Goal: Information Seeking & Learning: Learn about a topic

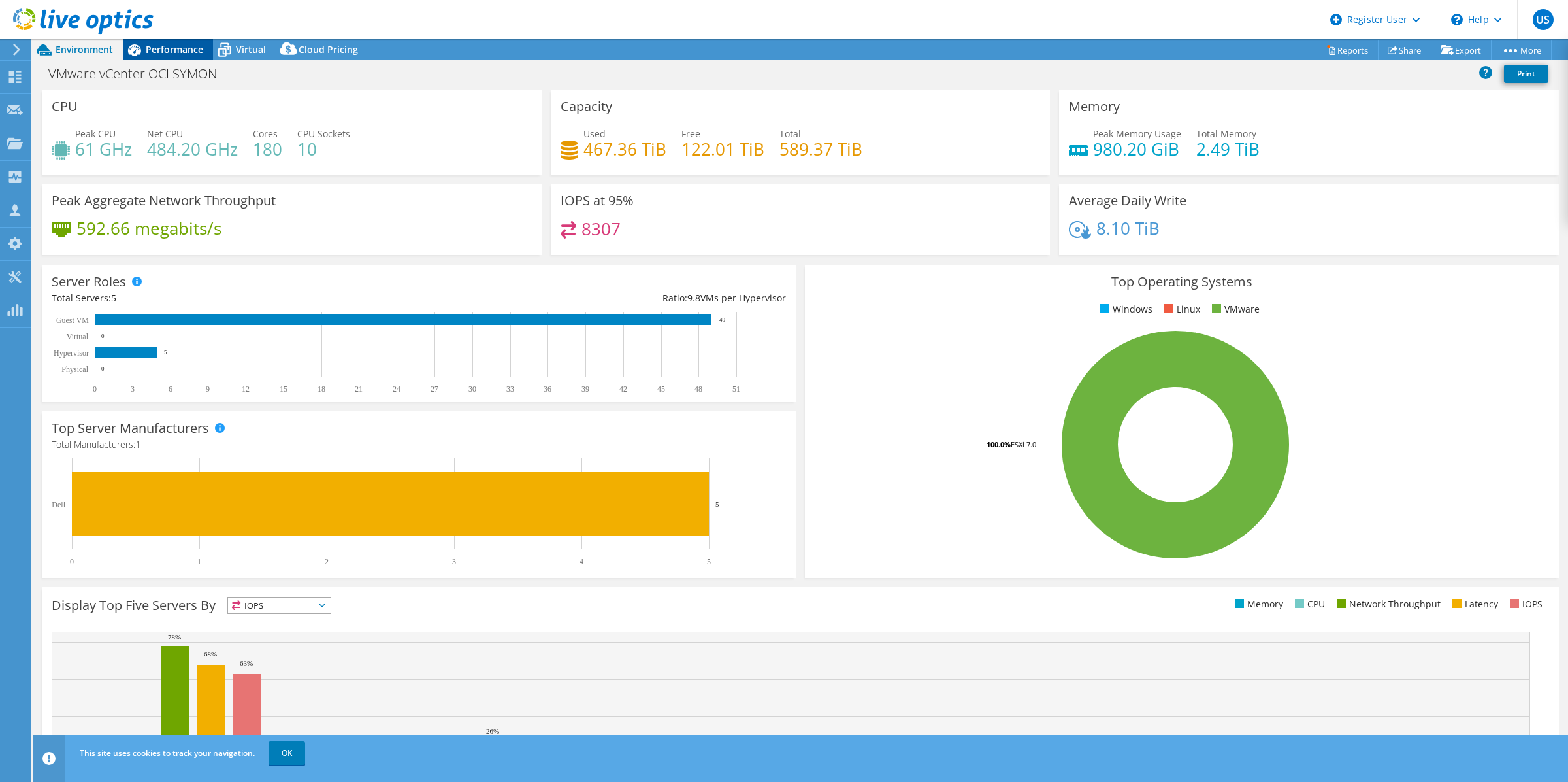
click at [196, 54] on span "Performance" at bounding box center [174, 49] width 58 height 12
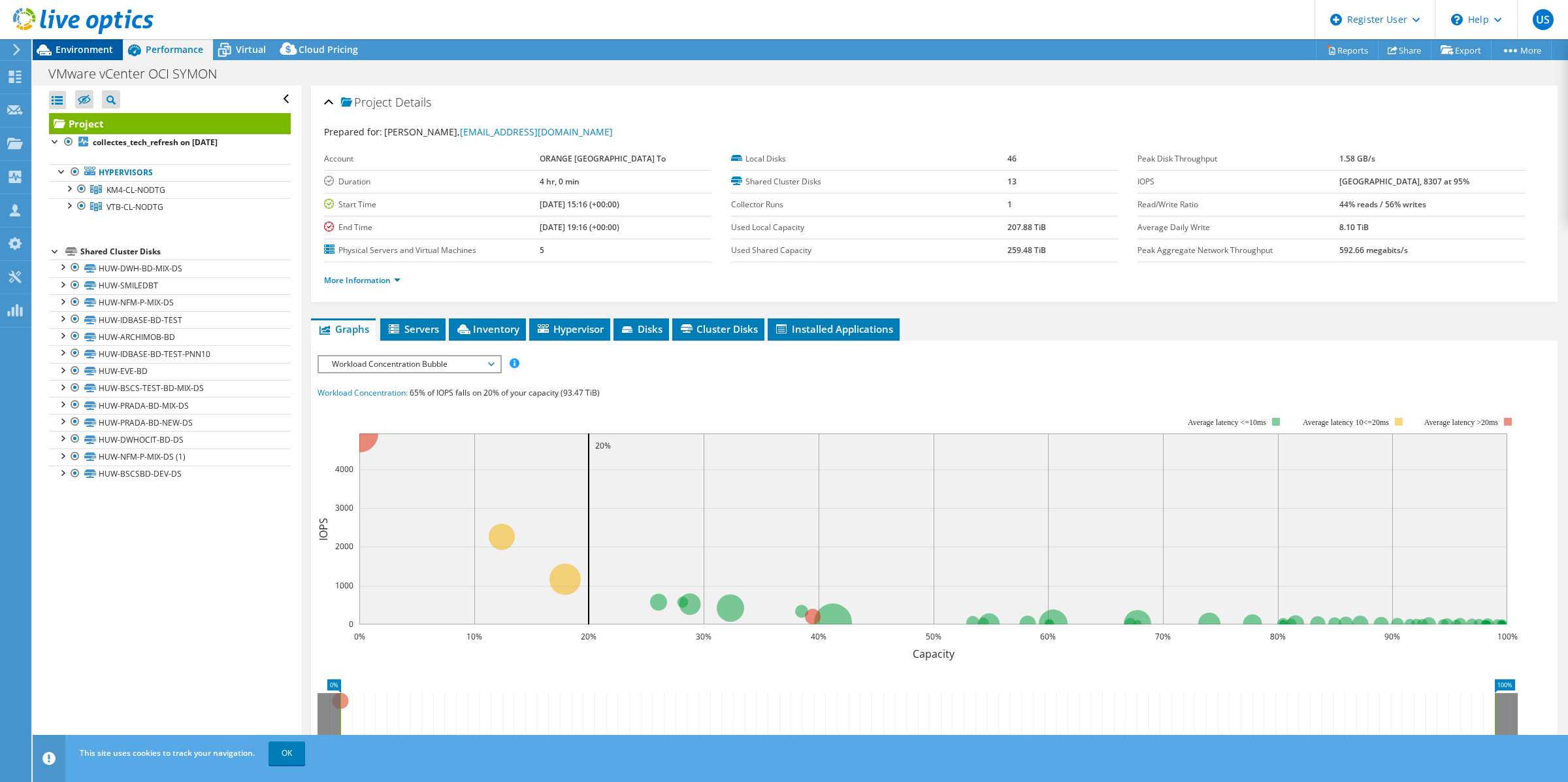
click at [90, 54] on span "Environment" at bounding box center [84, 49] width 58 height 12
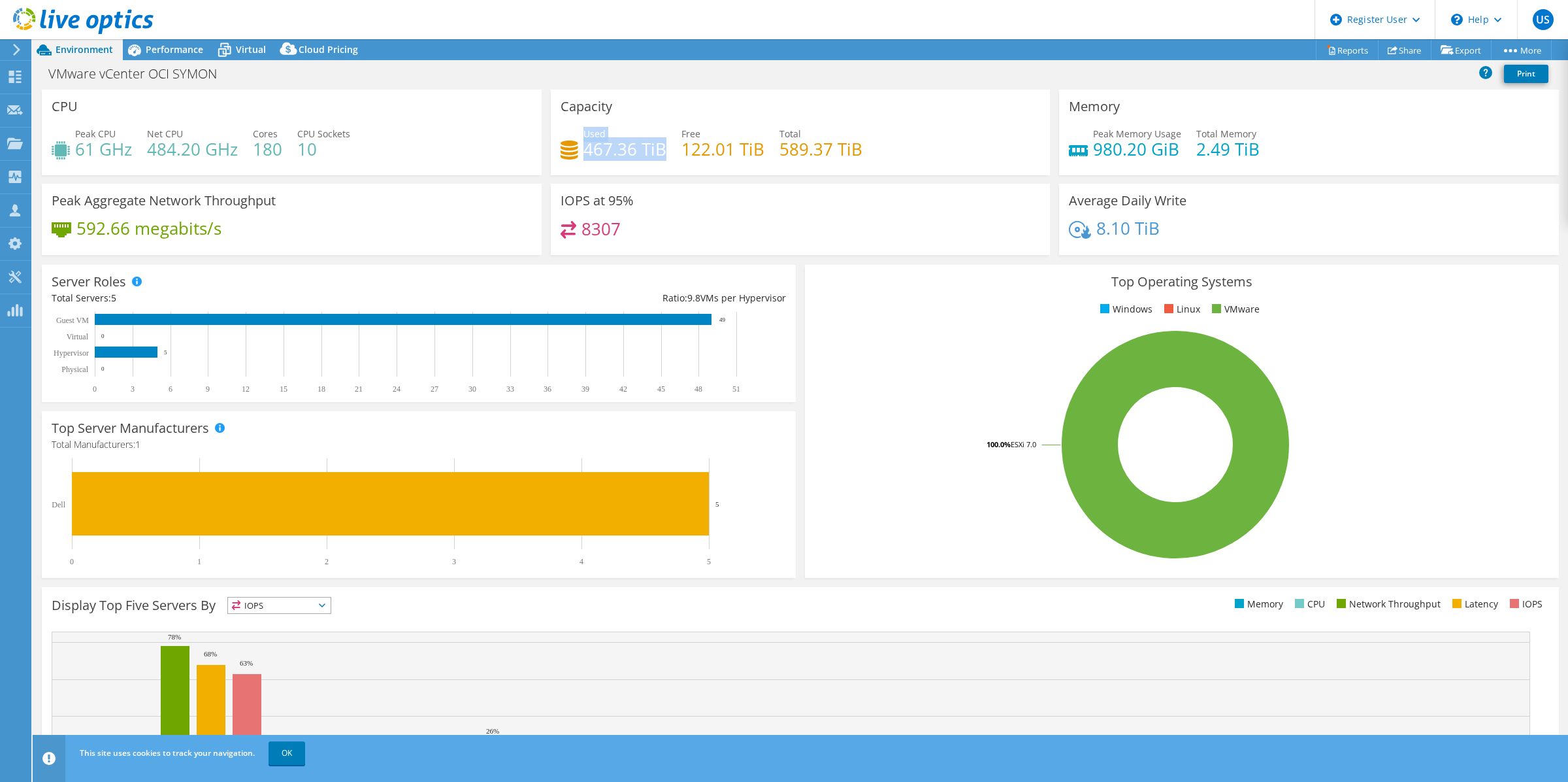
drag, startPoint x: 578, startPoint y: 147, endPoint x: 657, endPoint y: 147, distance: 79.0
click at [657, 147] on div "Used 467.36 TiB" at bounding box center [613, 142] width 106 height 30
click at [166, 47] on span "Performance" at bounding box center [174, 49] width 58 height 12
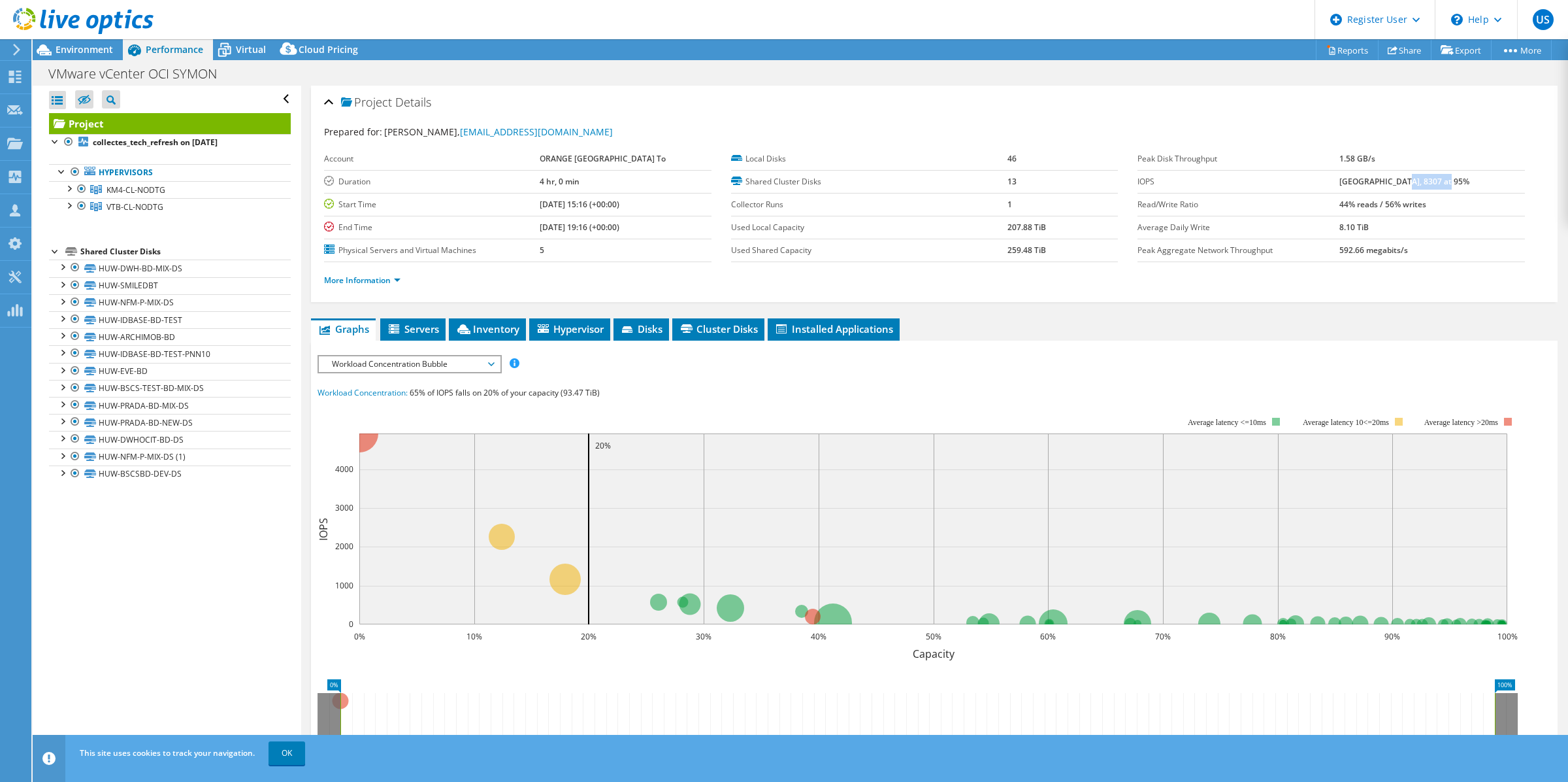
drag, startPoint x: 1409, startPoint y: 181, endPoint x: 1455, endPoint y: 188, distance: 46.5
click at [1455, 188] on td "[GEOGRAPHIC_DATA], 8307 at 95%" at bounding box center [1431, 181] width 185 height 23
drag, startPoint x: 606, startPoint y: 393, endPoint x: 317, endPoint y: 386, distance: 289.1
click at [317, 386] on div "Workload Concentration: 65% of IOPS falls on 20% of your capacity (93.47 TiB)" at bounding box center [934, 392] width 1234 height 14
click at [631, 422] on rect at bounding box center [918, 530] width 1201 height 261
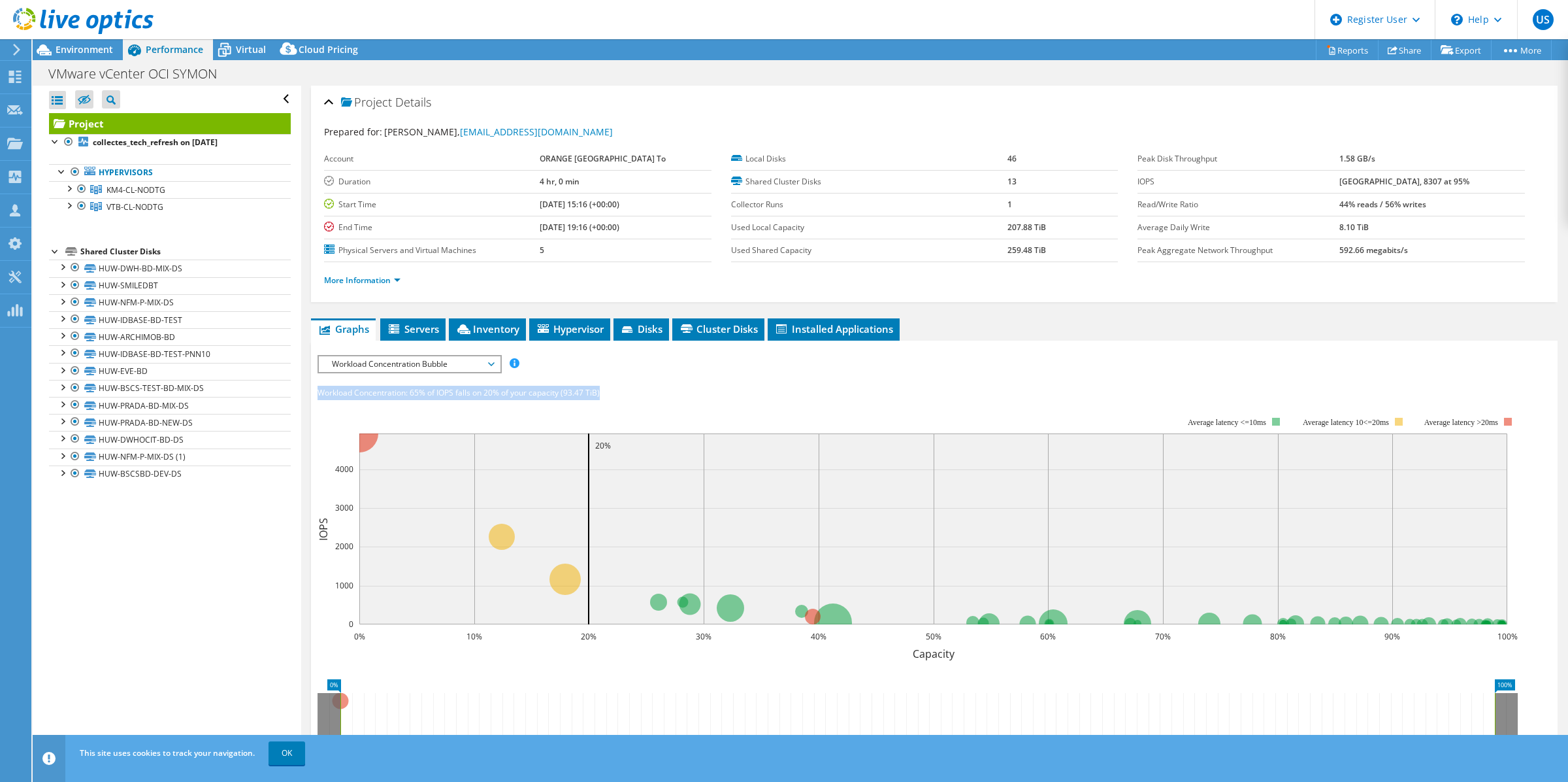
click at [578, 388] on span "65% of IOPS falls on 20% of your capacity (93.47 TiB)" at bounding box center [504, 392] width 190 height 11
drag, startPoint x: 565, startPoint y: 390, endPoint x: 592, endPoint y: 392, distance: 27.1
click at [592, 392] on span "65% of IOPS falls on 20% of your capacity (93.47 TiB)" at bounding box center [504, 392] width 190 height 11
click at [539, 403] on rect at bounding box center [918, 530] width 1201 height 261
click at [556, 394] on span "65% of IOPS falls on 20% of your capacity (93.47 TiB)" at bounding box center [504, 392] width 190 height 11
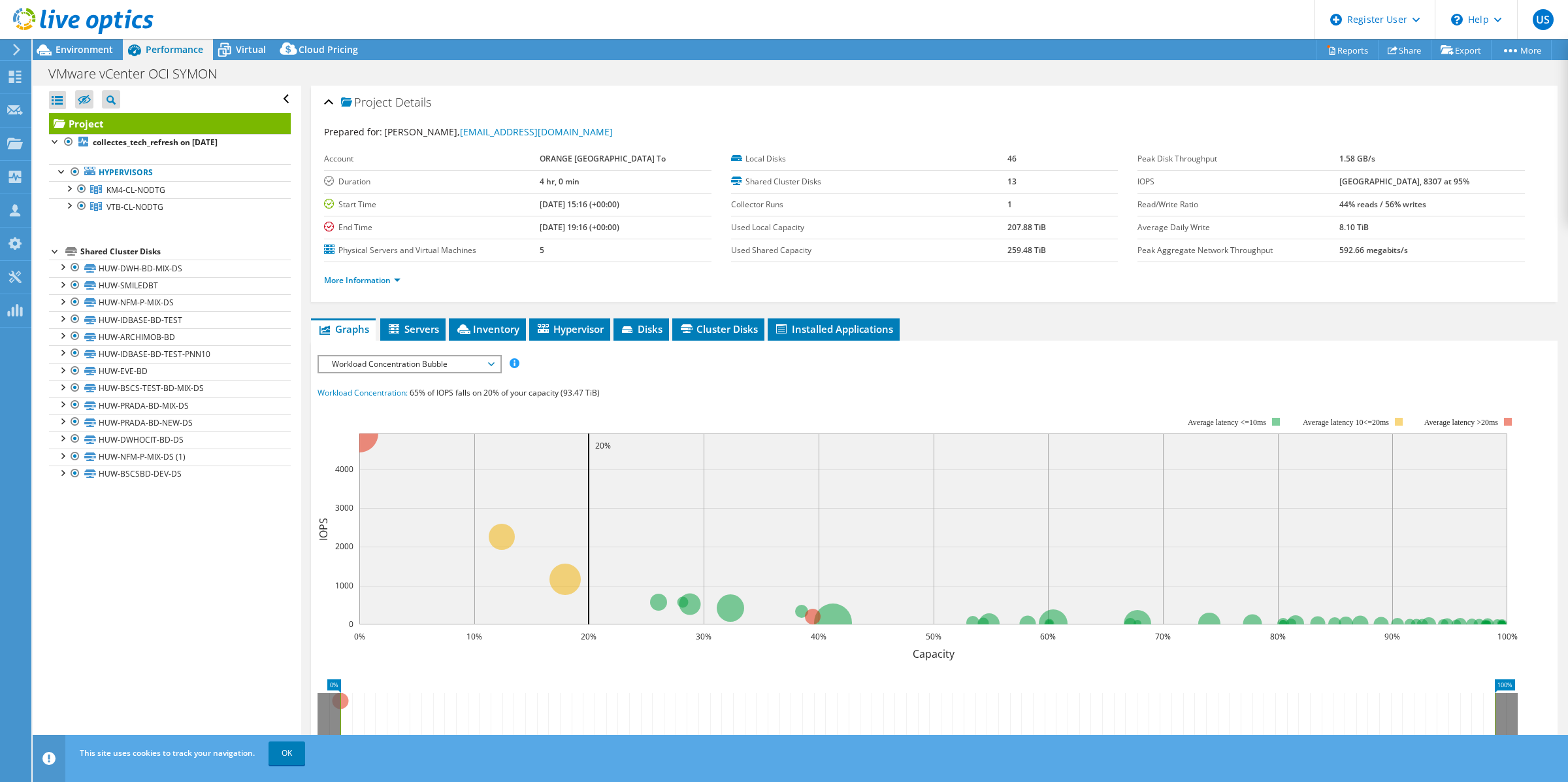
click at [178, 554] on div "Open All Close All Hide Excluded Nodes Project Tree Filter" at bounding box center [167, 421] width 268 height 671
drag, startPoint x: 341, startPoint y: 720, endPoint x: 285, endPoint y: 721, distance: 56.0
click at [285, 721] on div "Open All Close All Hide Excluded Nodes Project Tree Filter" at bounding box center [800, 421] width 1535 height 671
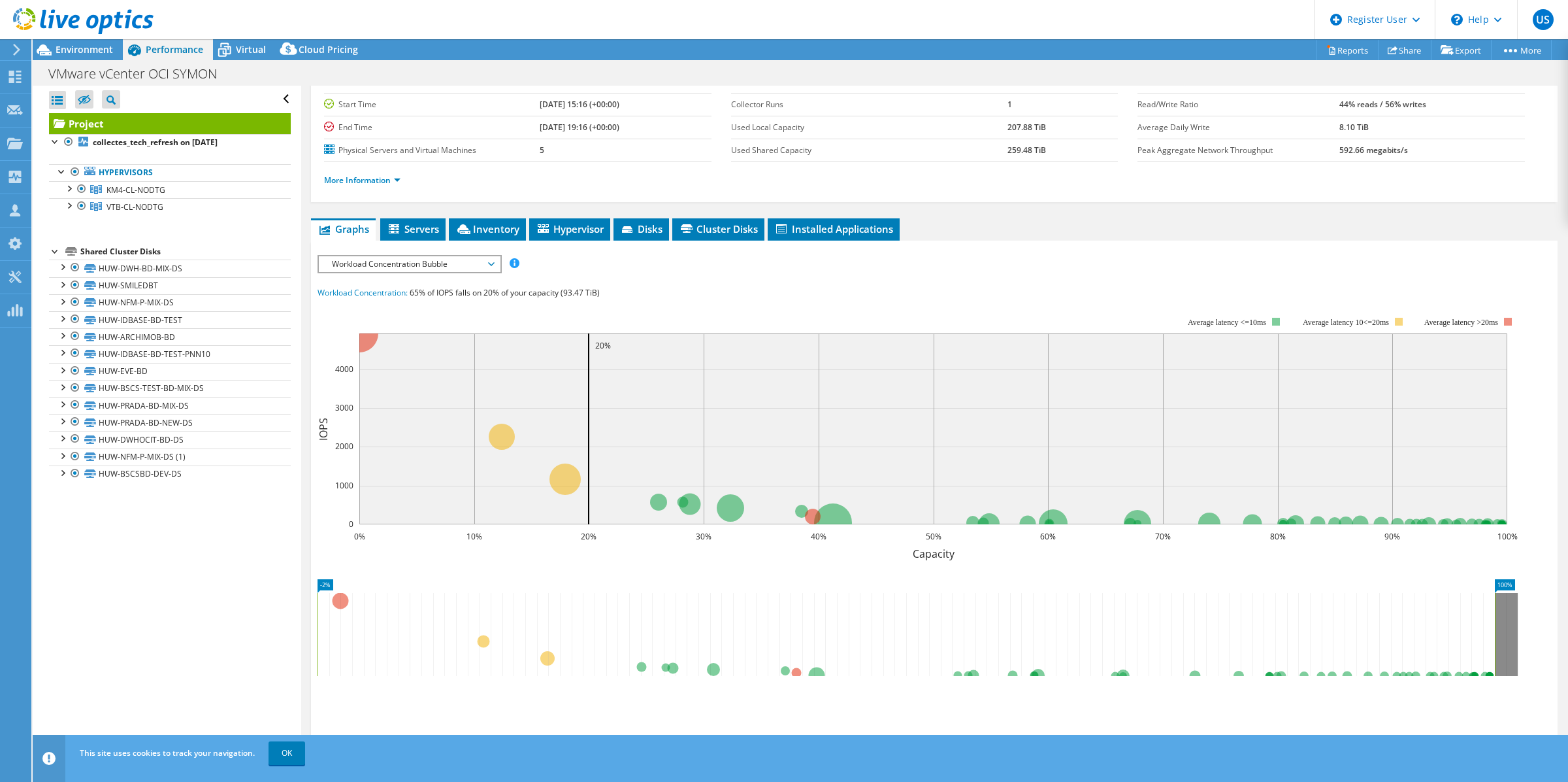
scroll to position [104, 0]
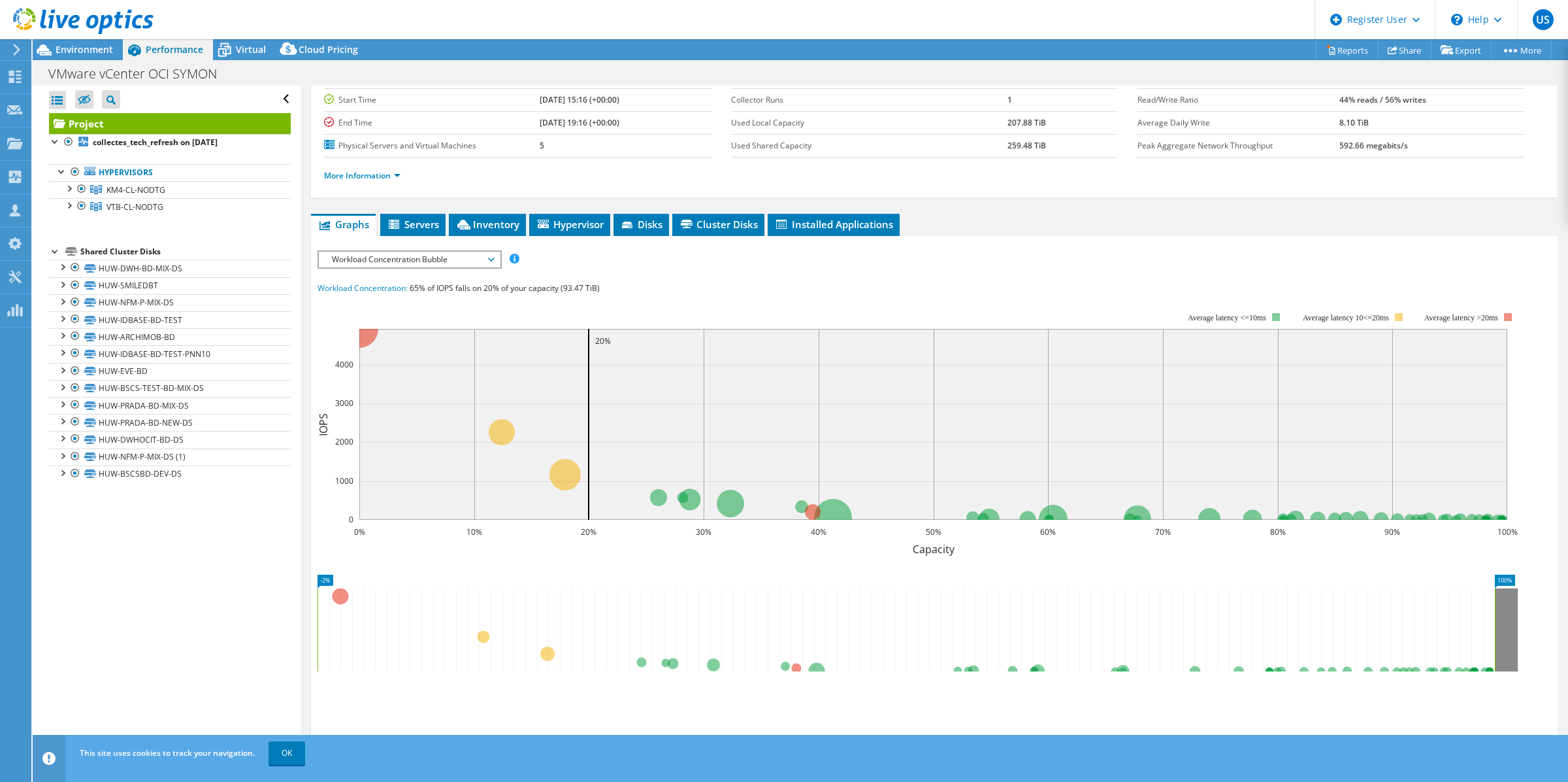
drag, startPoint x: 1497, startPoint y: 632, endPoint x: 1567, endPoint y: 629, distance: 70.1
click at [1567, 629] on article "Project Details Prepared for: [PERSON_NAME], [PERSON_NAME][EMAIL_ADDRESS][PERSO…" at bounding box center [934, 421] width 1266 height 671
click at [389, 289] on span "Workload Concentration:" at bounding box center [362, 288] width 90 height 11
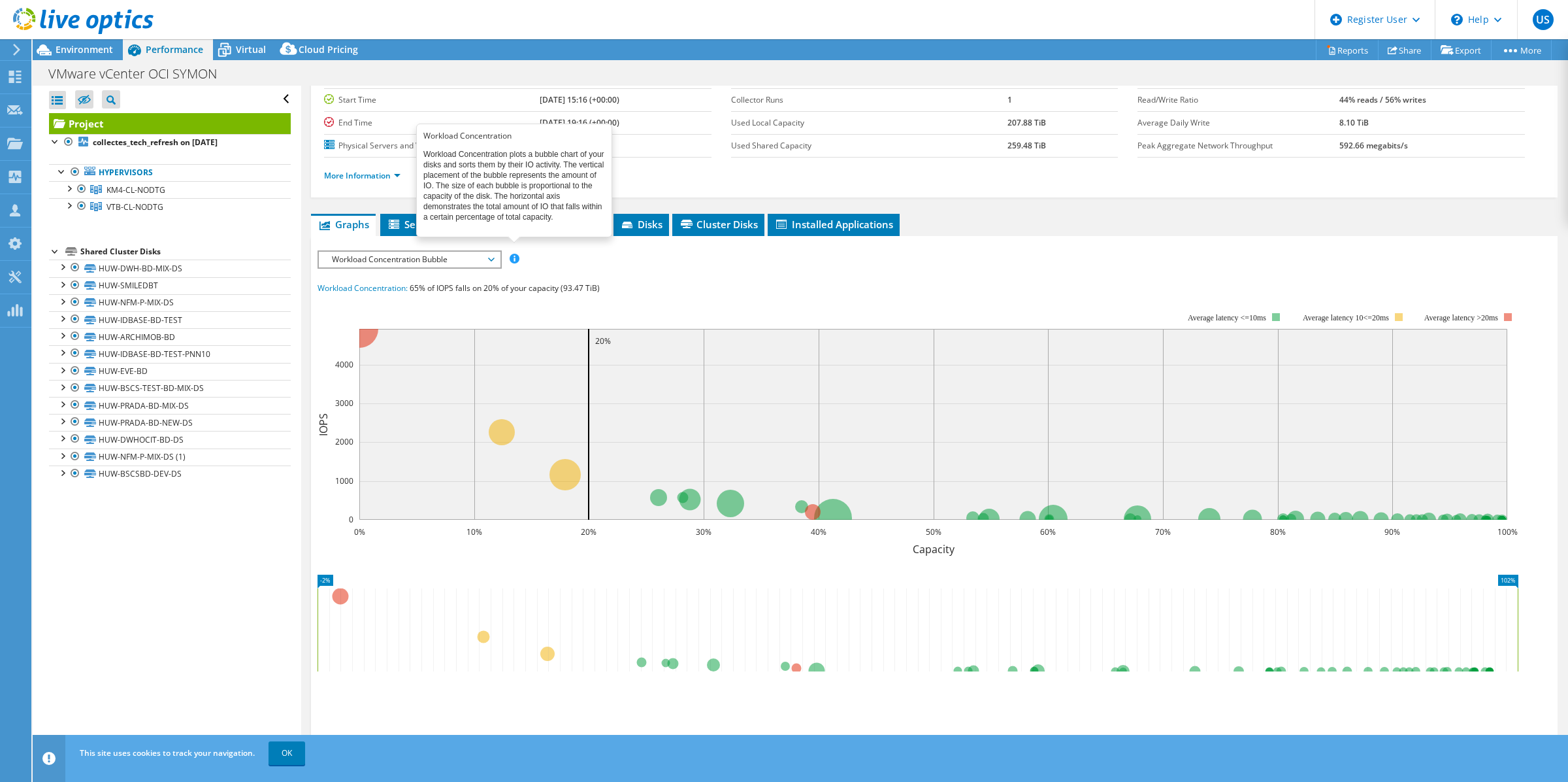
click at [512, 262] on span at bounding box center [514, 258] width 9 height 9
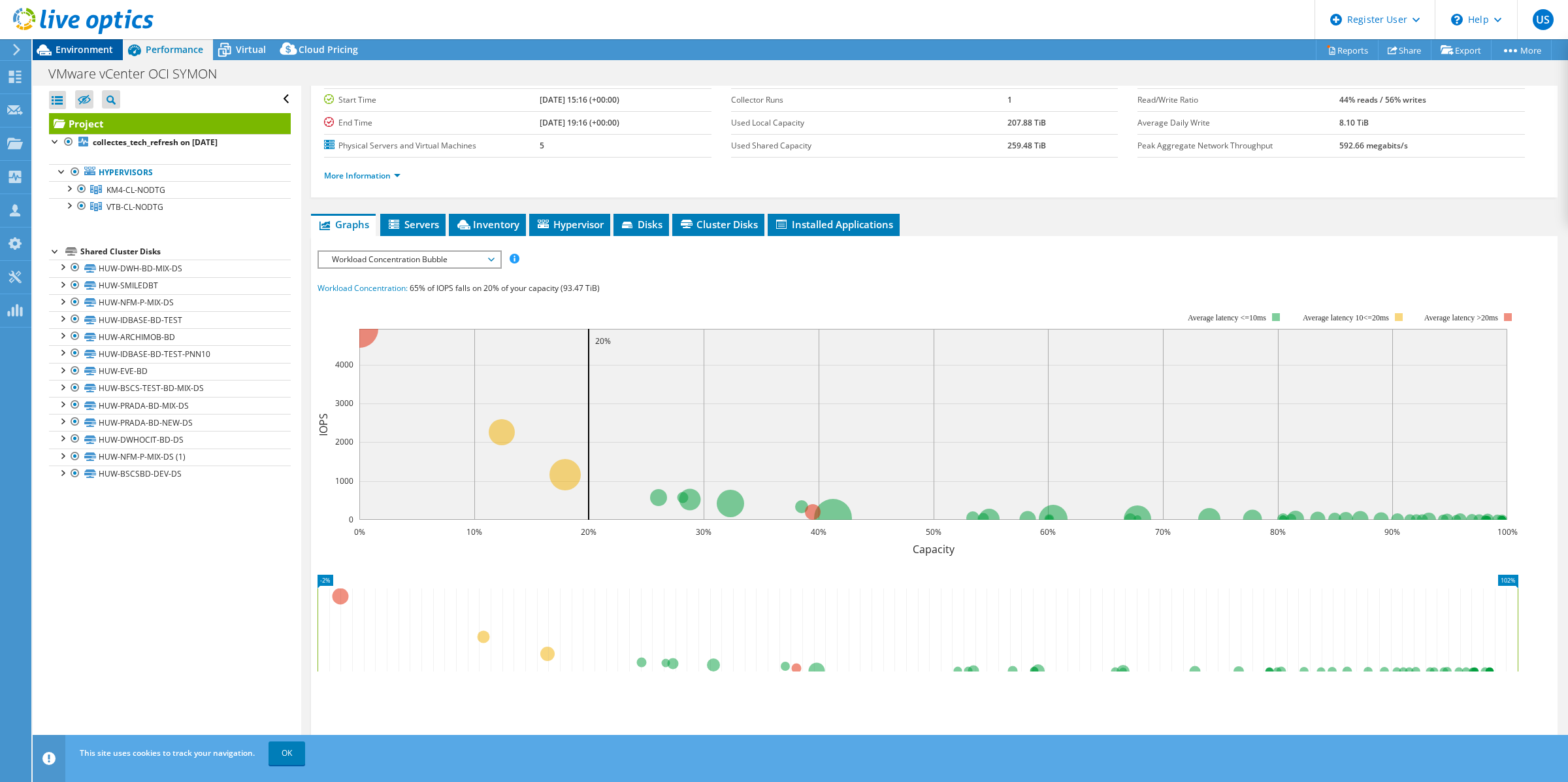
click at [76, 52] on span "Environment" at bounding box center [84, 49] width 58 height 12
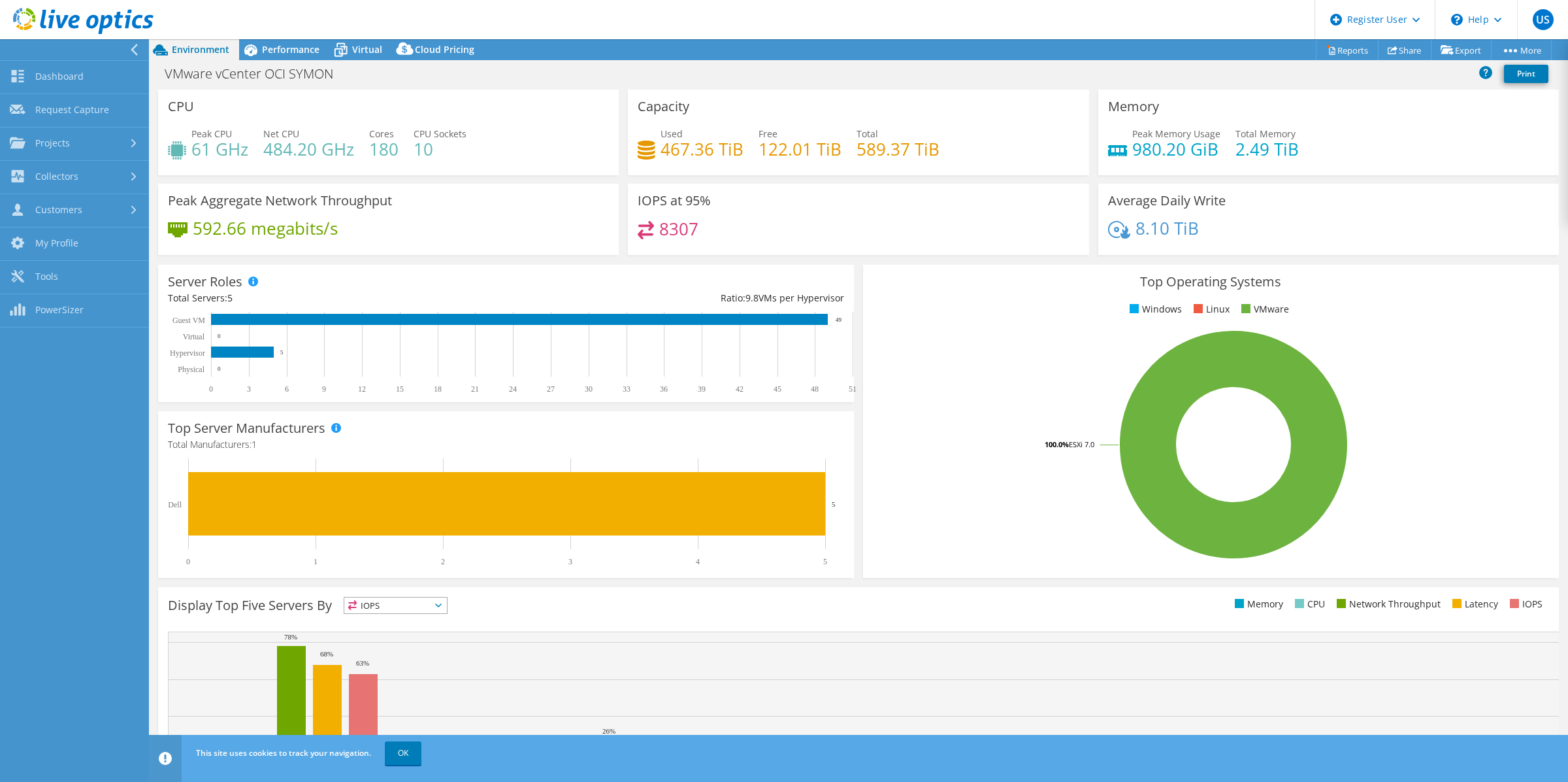
click at [130, 44] on icon at bounding box center [134, 49] width 10 height 12
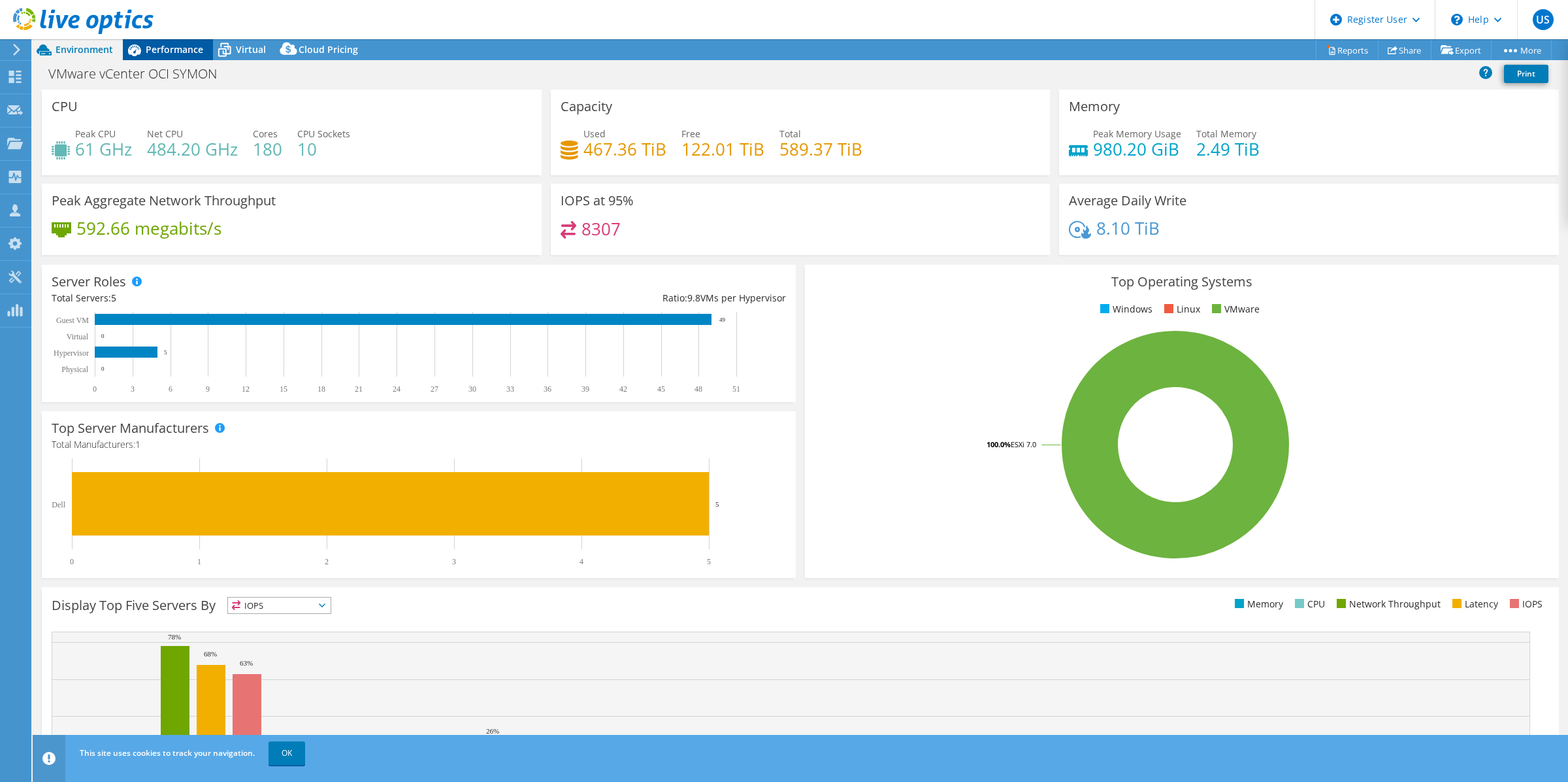
click at [183, 56] on div "Performance" at bounding box center [168, 49] width 90 height 21
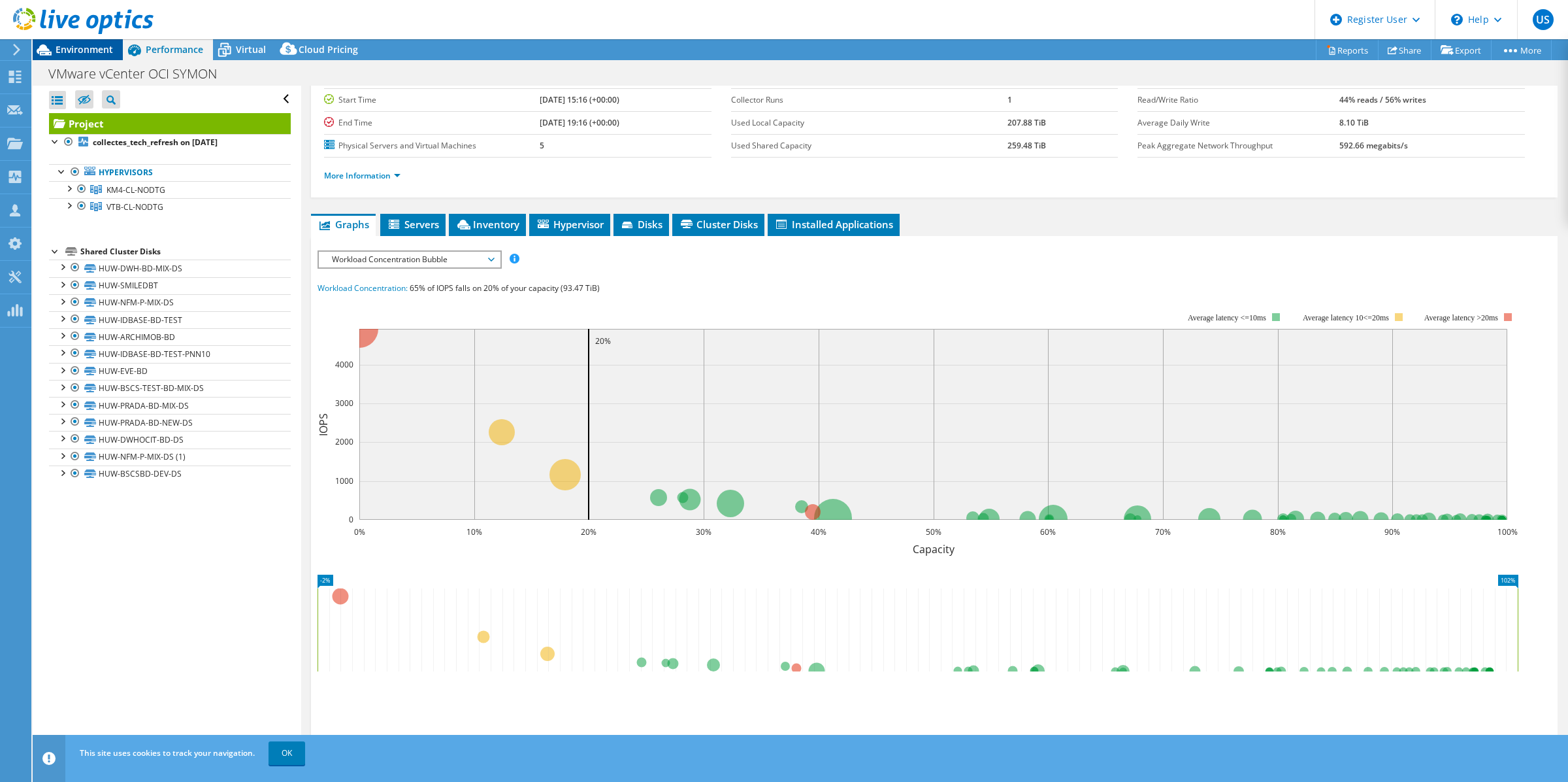
click at [71, 53] on span "Environment" at bounding box center [84, 49] width 58 height 12
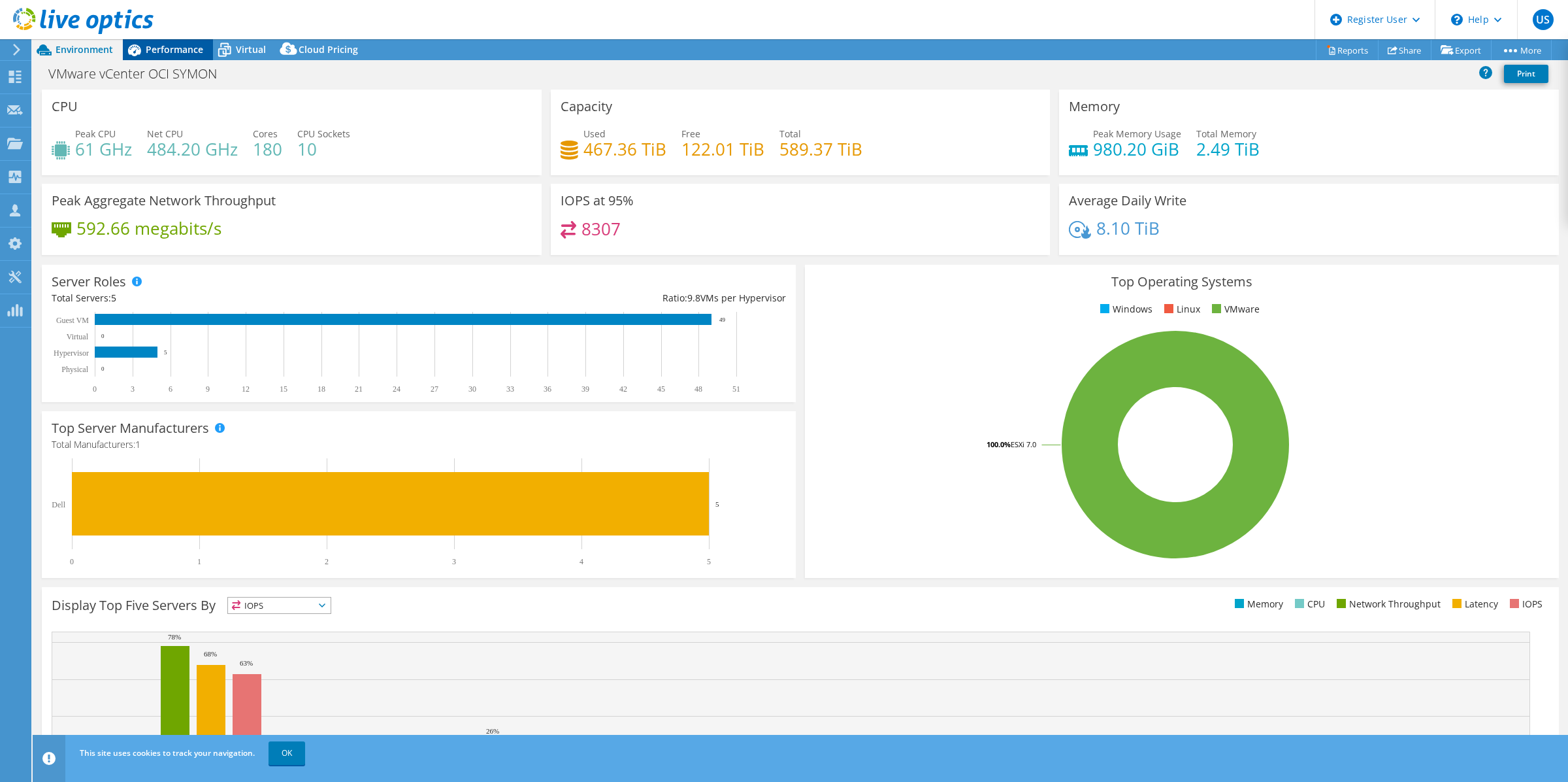
click at [168, 52] on span "Performance" at bounding box center [174, 49] width 58 height 12
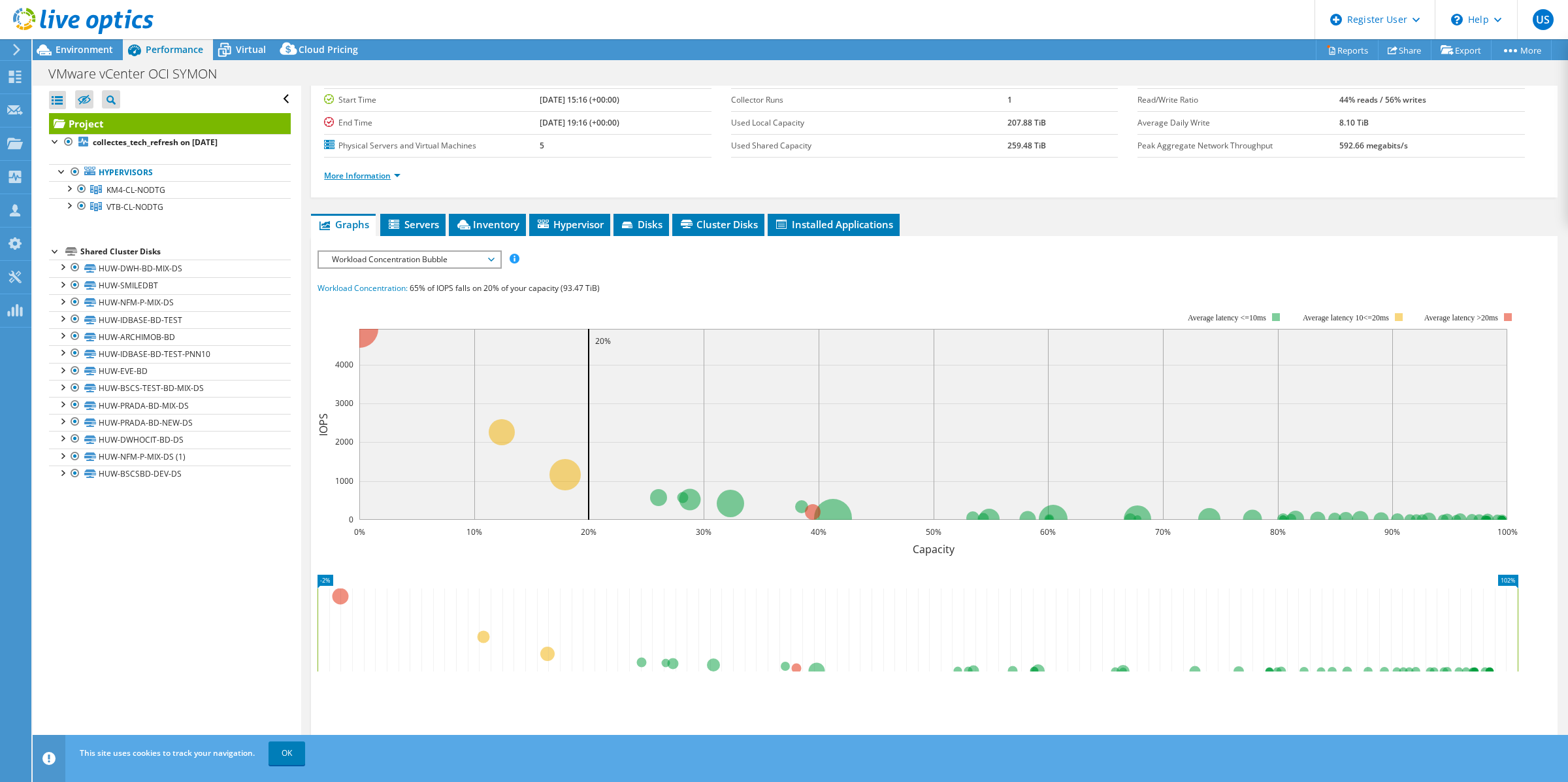
click at [356, 178] on link "More Information" at bounding box center [362, 175] width 76 height 11
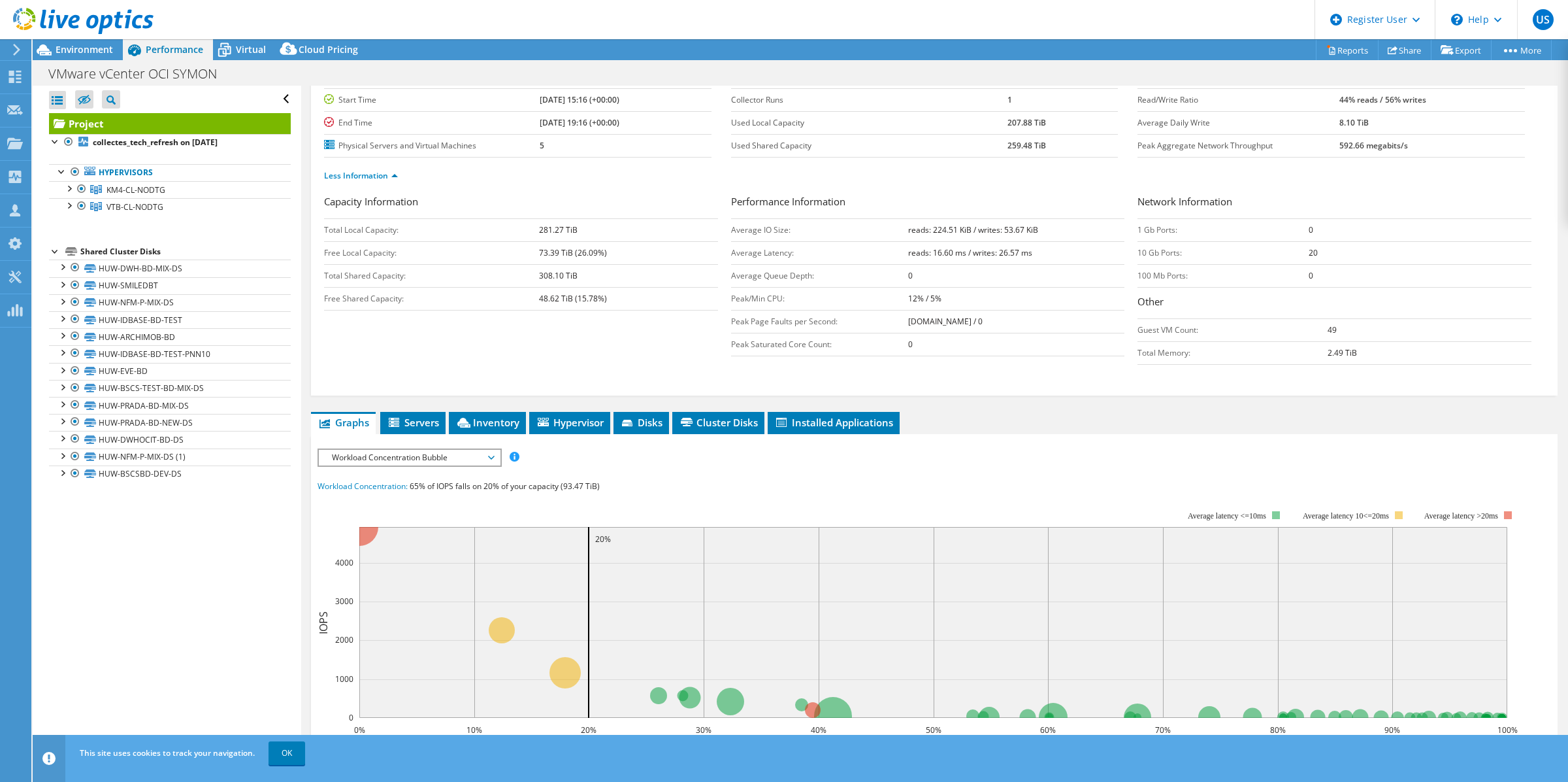
drag, startPoint x: 899, startPoint y: 227, endPoint x: 1039, endPoint y: 237, distance: 140.4
click at [1039, 237] on tr "Average IO Size: reads: 224.51 KiB / writes: 53.67 KiB" at bounding box center [928, 230] width 394 height 23
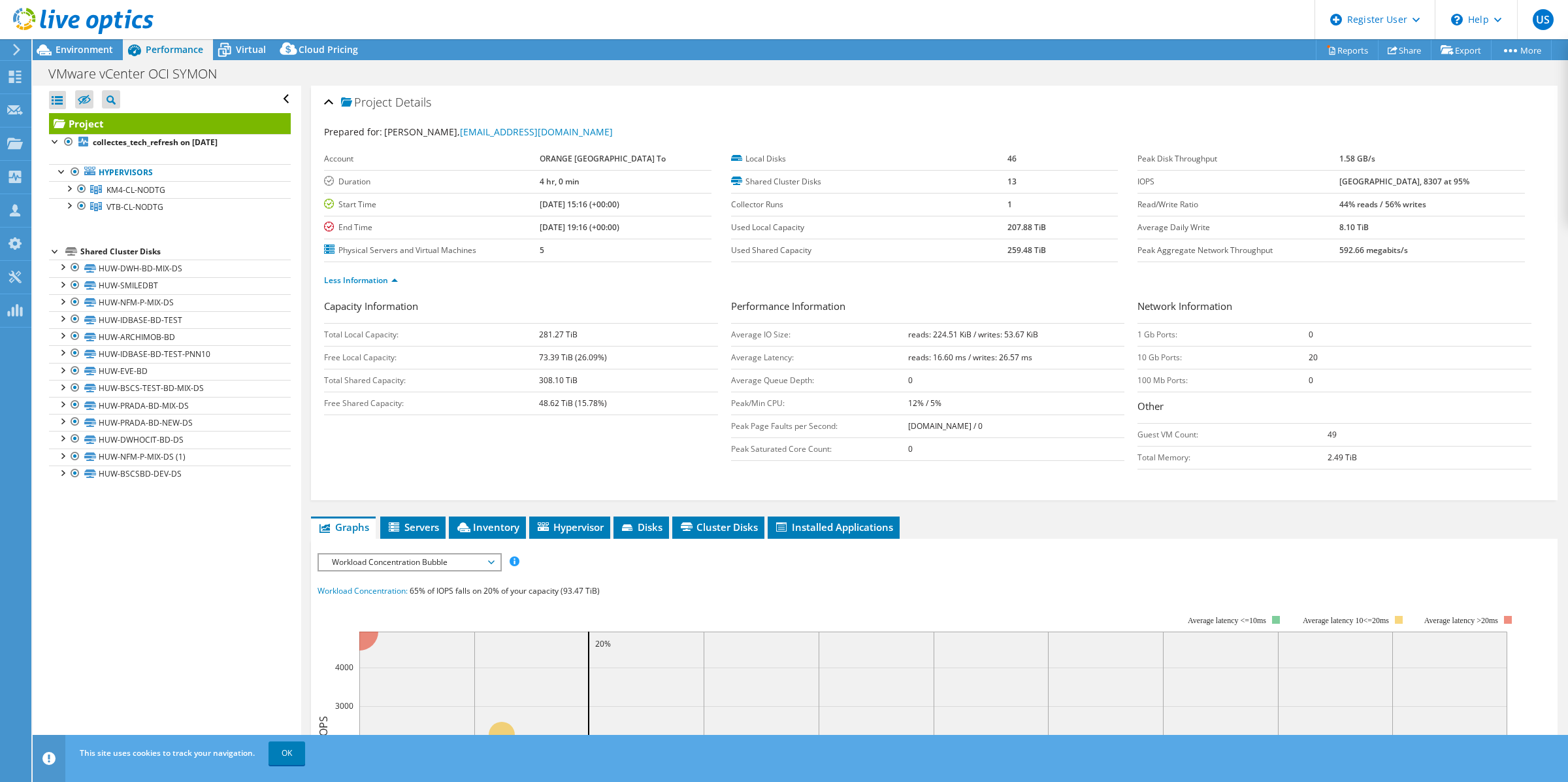
scroll to position [82, 0]
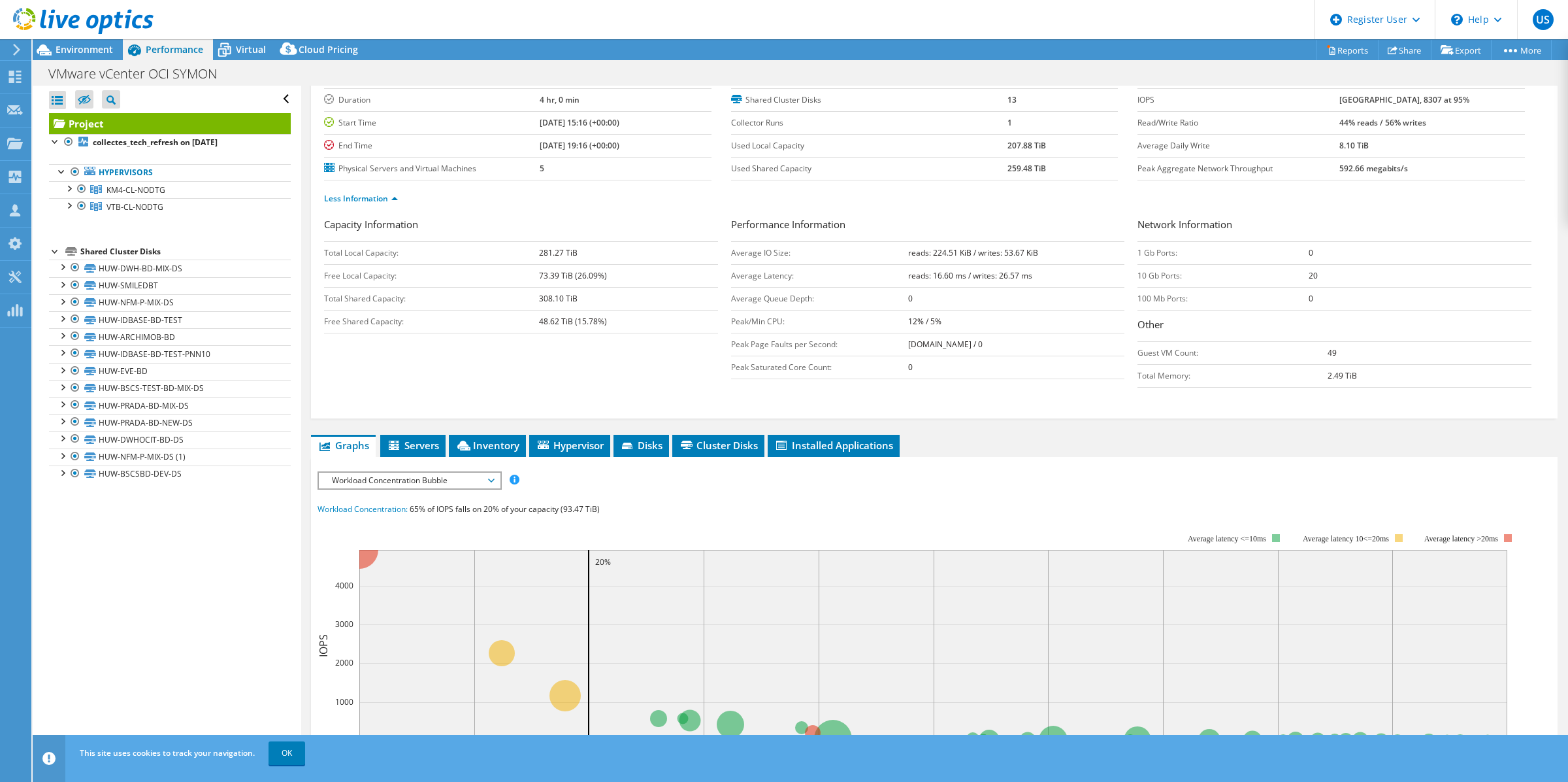
click at [445, 481] on span "Workload Concentration Bubble" at bounding box center [409, 480] width 168 height 16
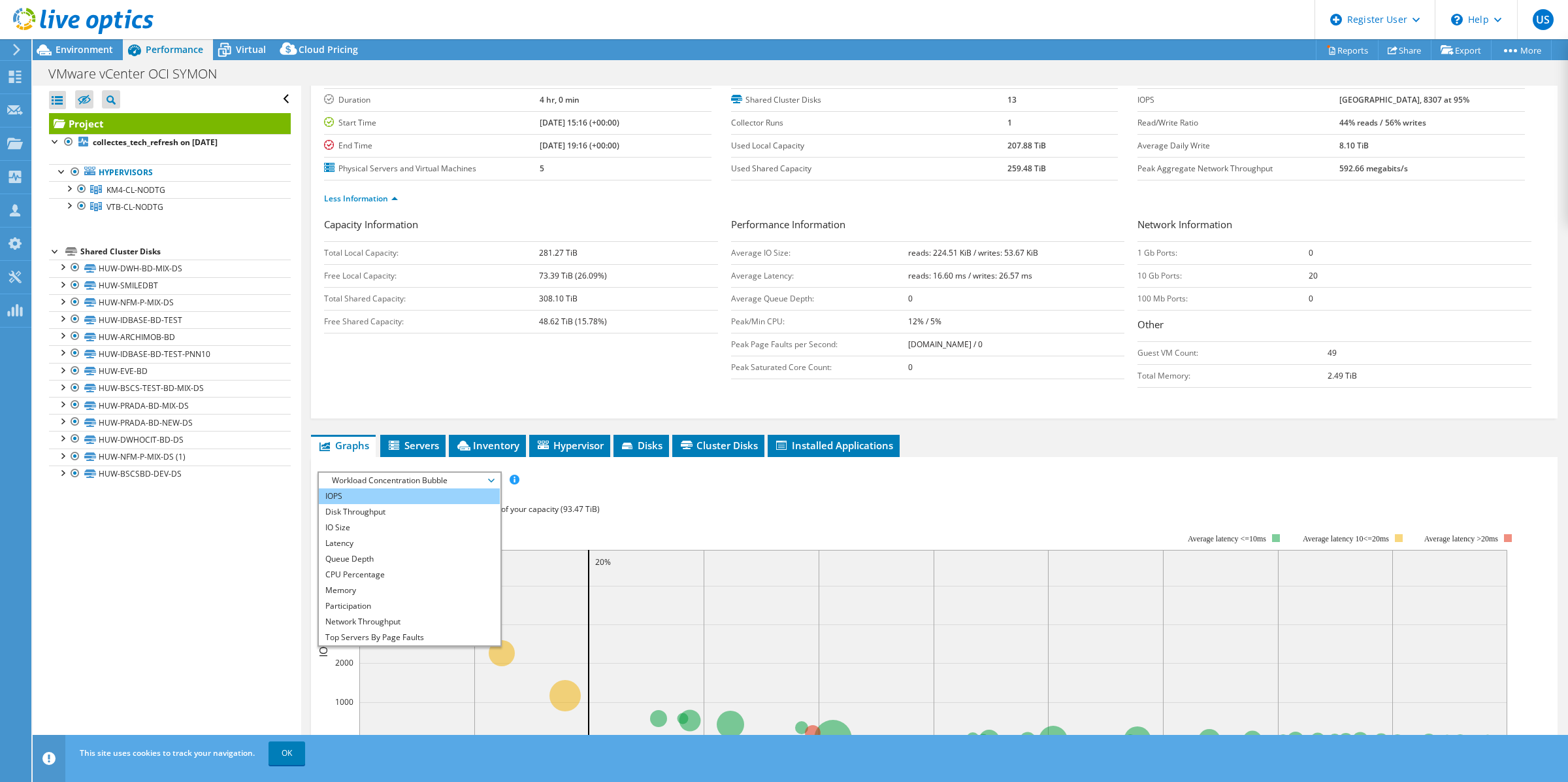
click at [409, 502] on li "IOPS" at bounding box center [409, 496] width 181 height 16
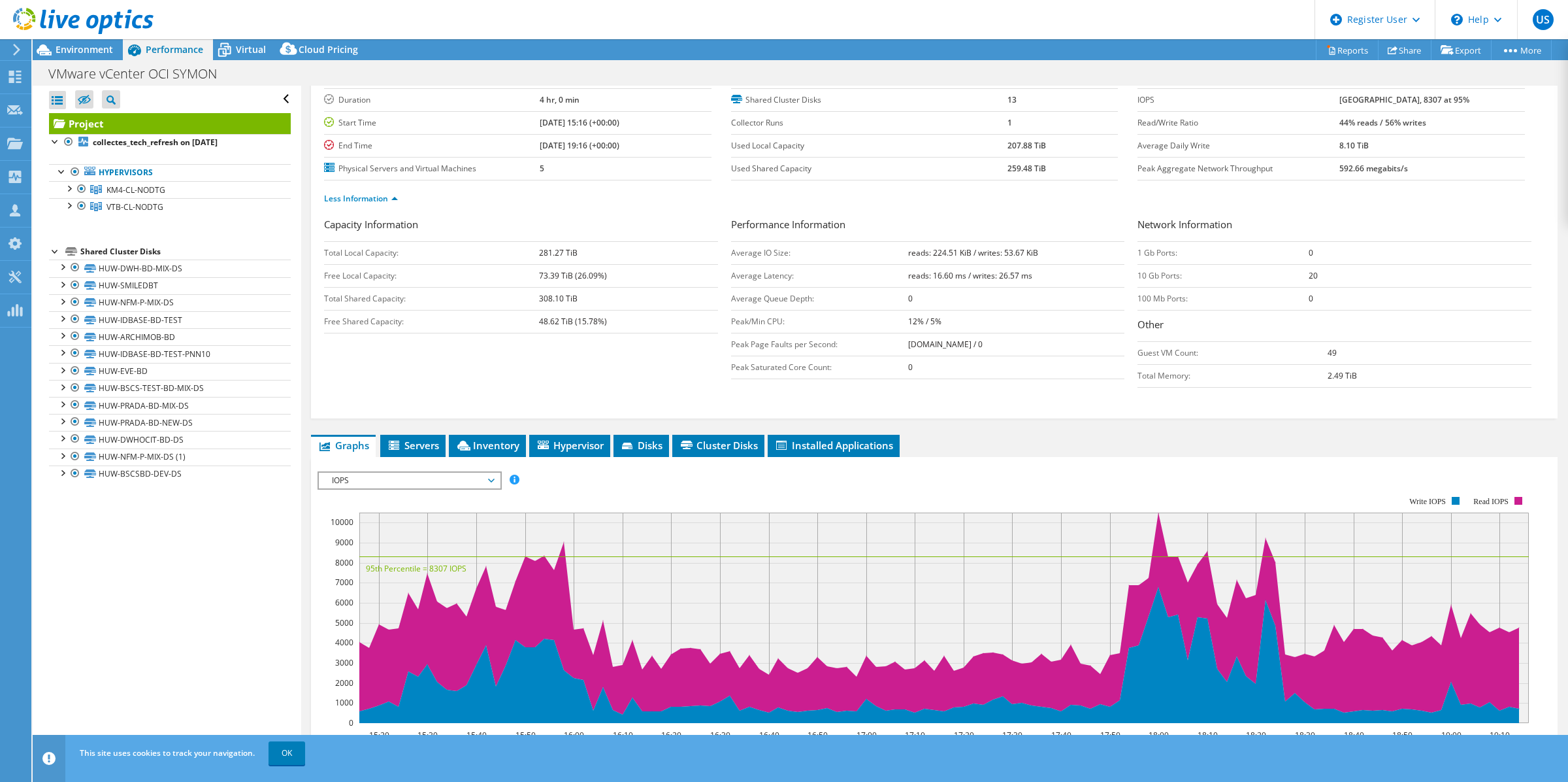
click at [482, 478] on span "IOPS" at bounding box center [409, 480] width 168 height 16
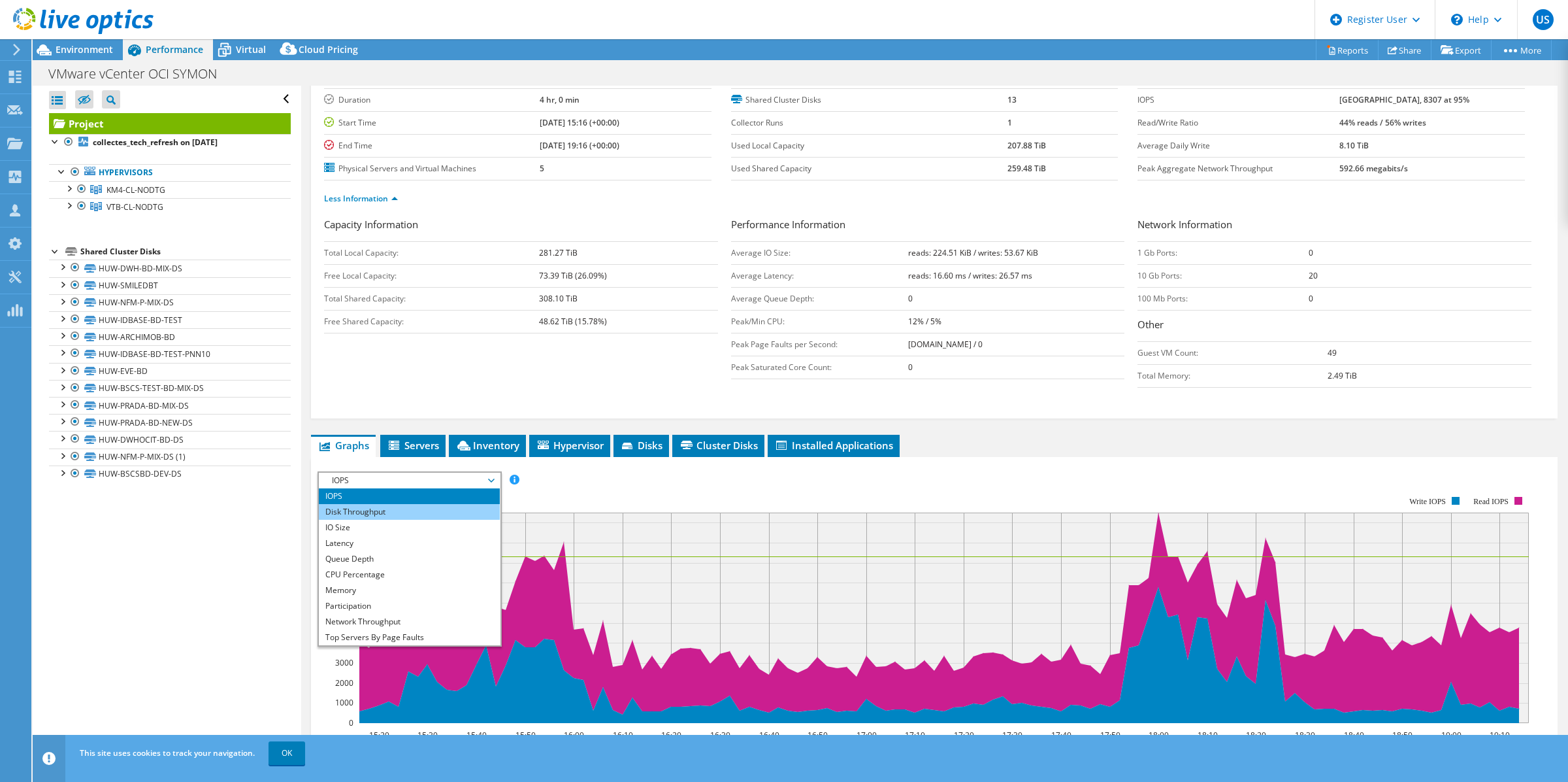
click at [438, 513] on li "Disk Throughput" at bounding box center [409, 511] width 181 height 16
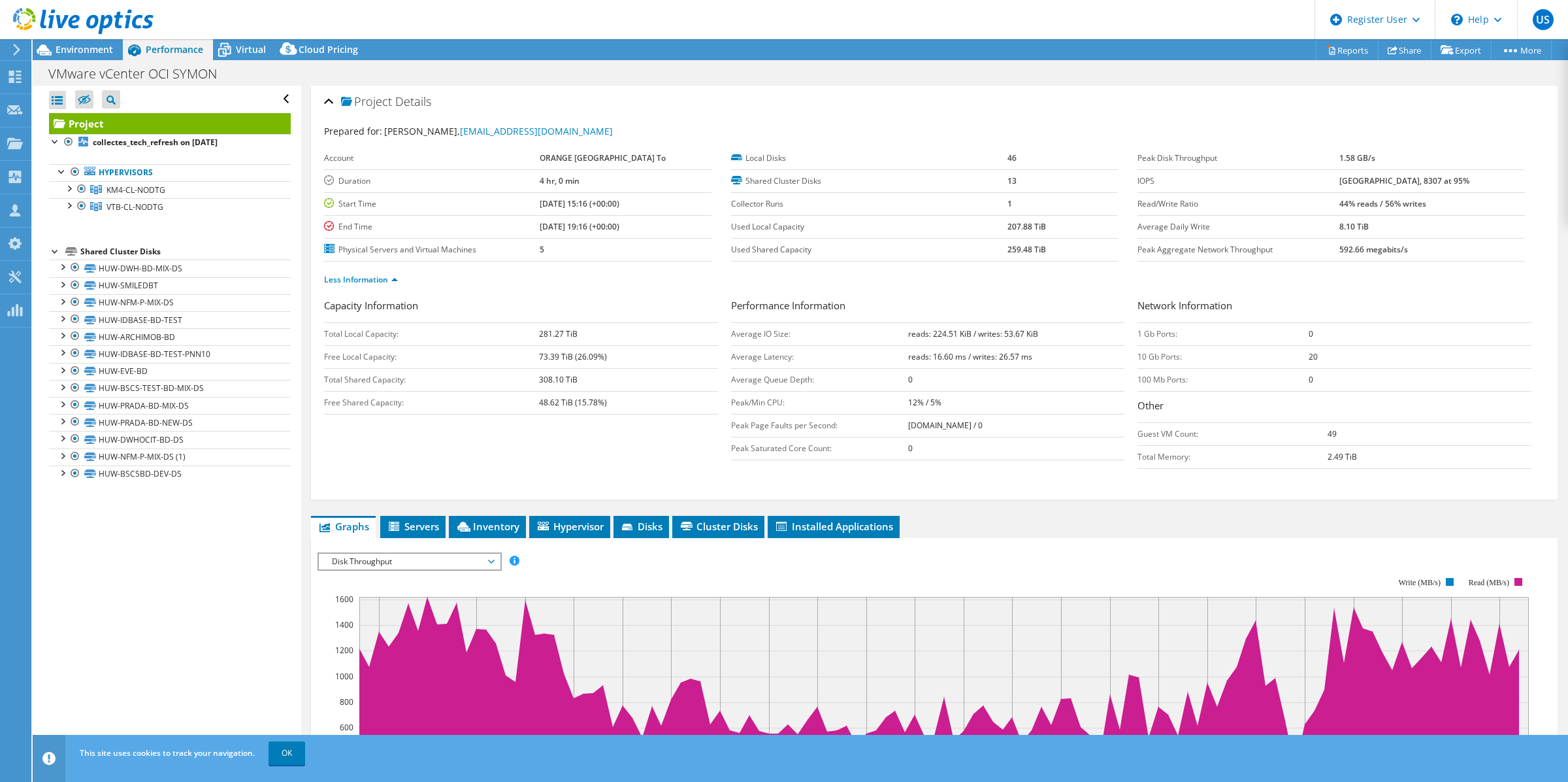
scroll to position [0, 0]
click at [430, 561] on span "Disk Throughput" at bounding box center [409, 562] width 168 height 16
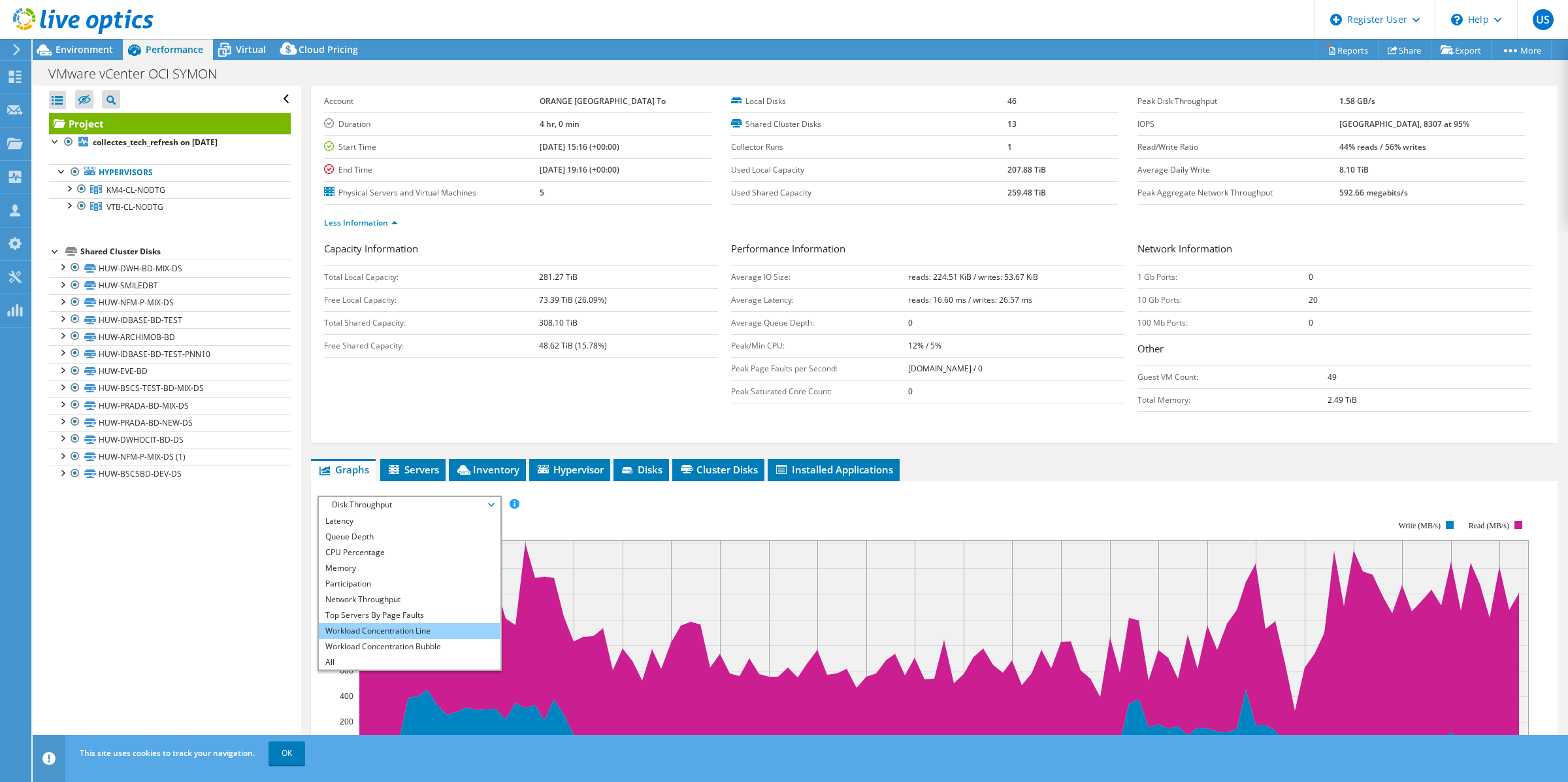
scroll to position [82, 0]
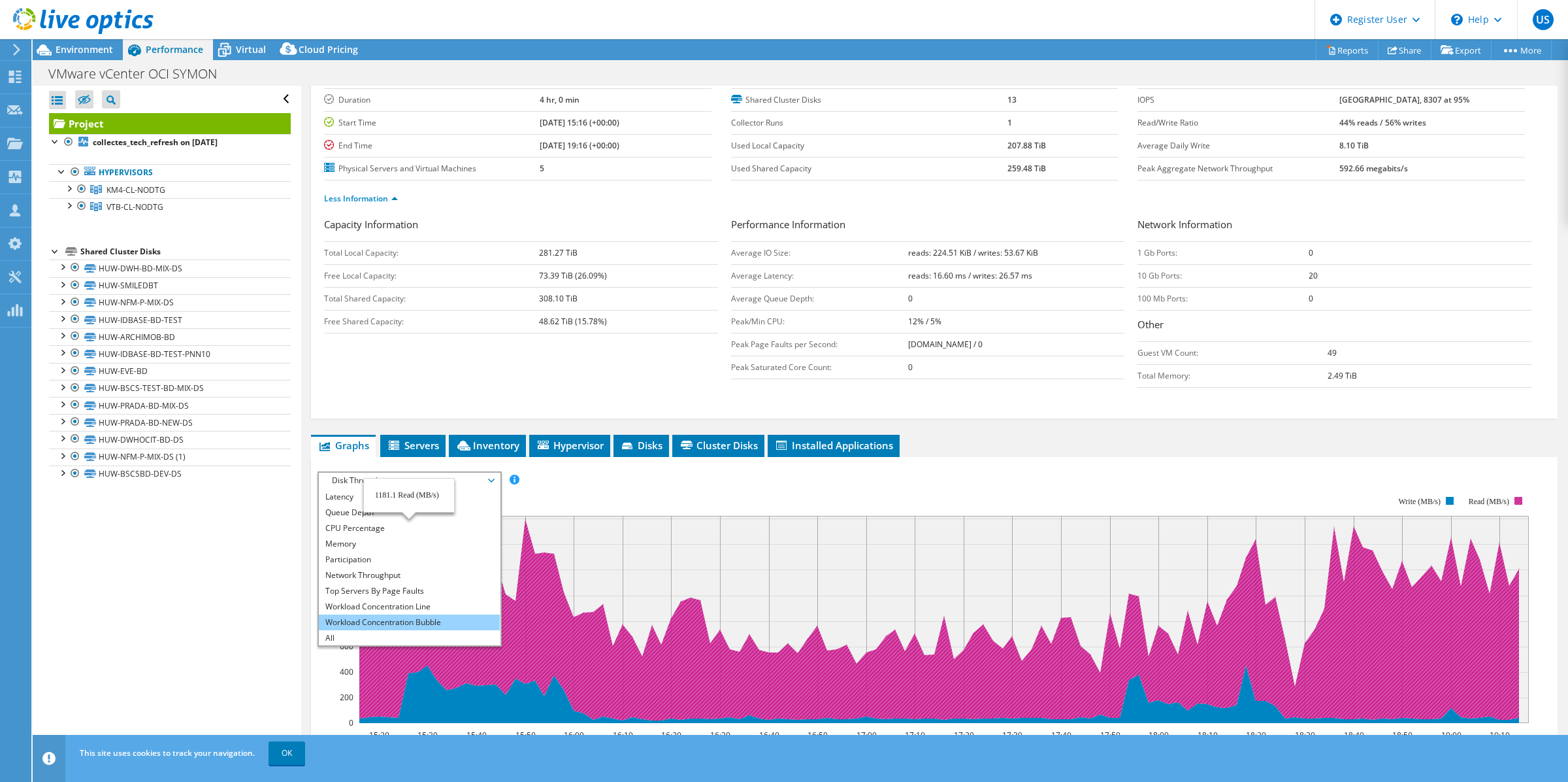
click at [424, 623] on li "Workload Concentration Bubble" at bounding box center [409, 622] width 181 height 16
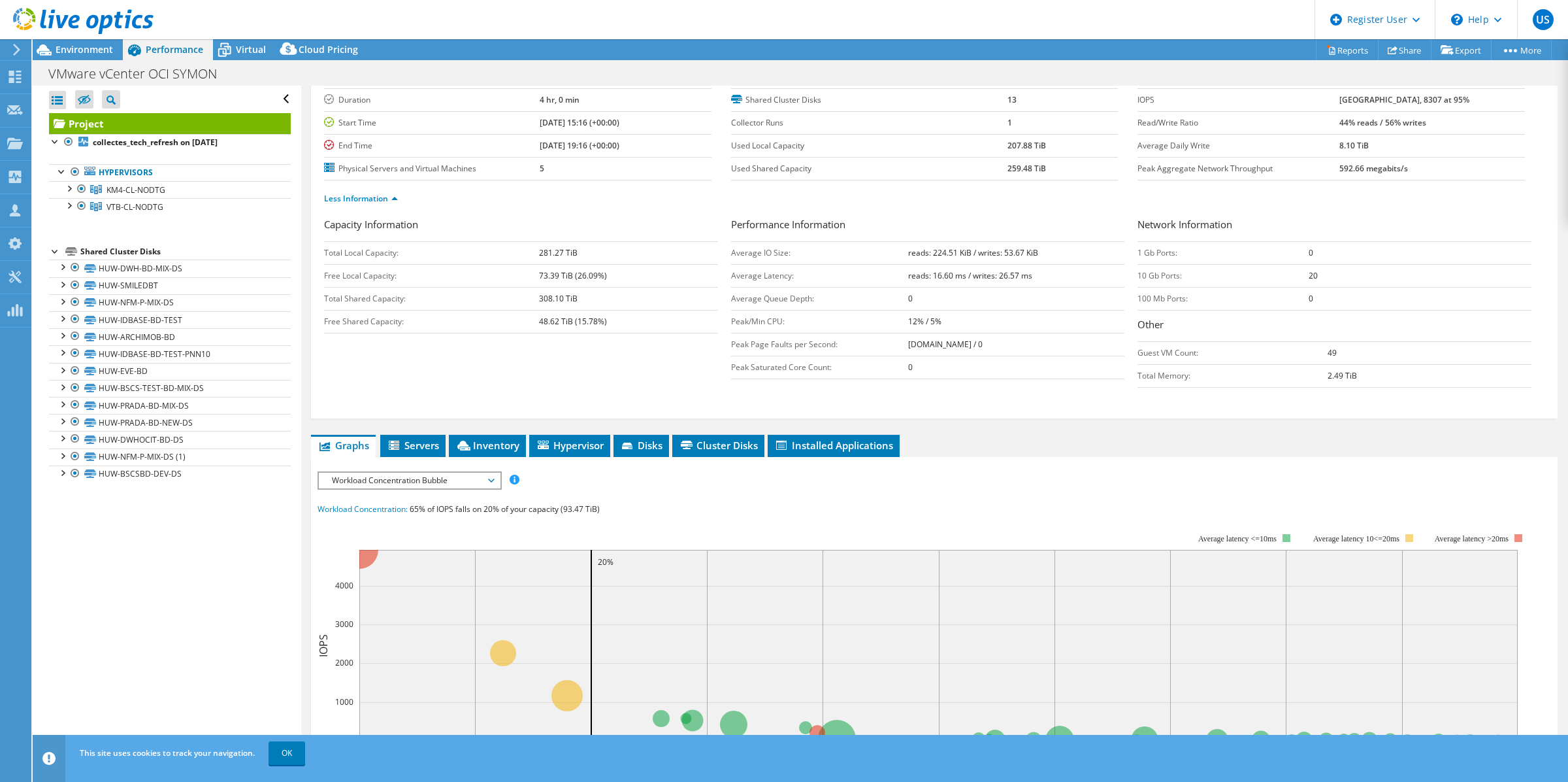
scroll to position [0, 0]
